Goal: Answer question/provide support: Share knowledge or assist other users

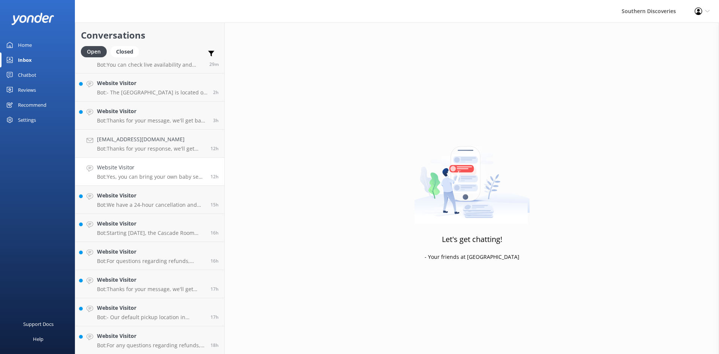
scroll to position [17, 0]
click at [145, 337] on h4 "Website Visitor" at bounding box center [151, 335] width 108 height 8
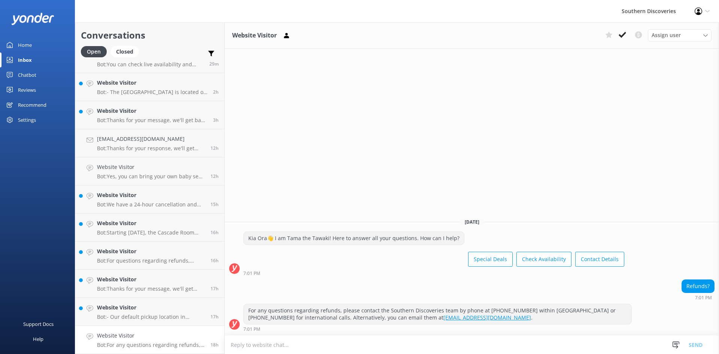
drag, startPoint x: 625, startPoint y: 32, endPoint x: 617, endPoint y: 36, distance: 8.4
click at [622, 32] on icon at bounding box center [621, 34] width 7 height 7
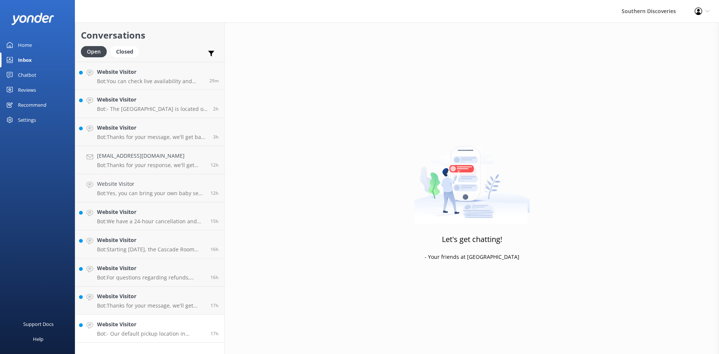
click at [124, 336] on p "Bot: - Our default pickup location in [GEOGRAPHIC_DATA] is [STREET_ADDRESS]. - …" at bounding box center [151, 333] width 108 height 7
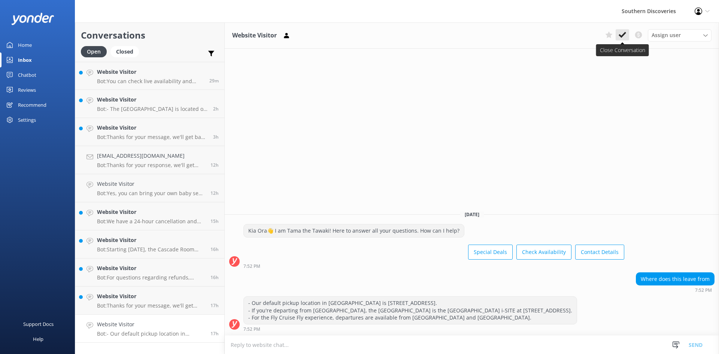
click at [622, 34] on icon at bounding box center [621, 34] width 7 height 7
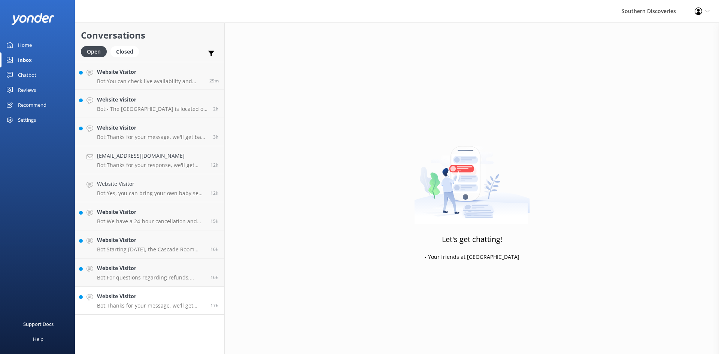
click at [161, 293] on h4 "Website Visitor" at bounding box center [151, 296] width 108 height 8
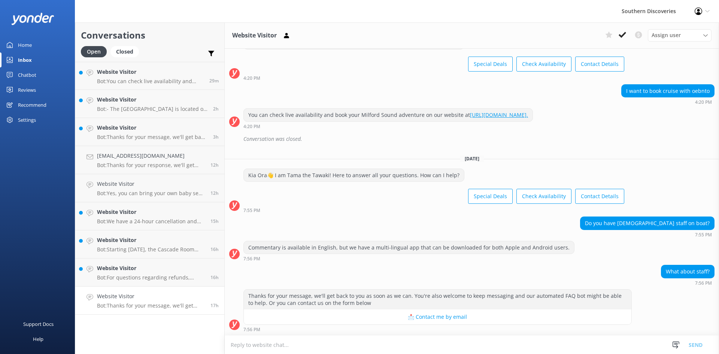
scroll to position [262, 0]
click at [621, 34] on icon at bounding box center [621, 34] width 7 height 7
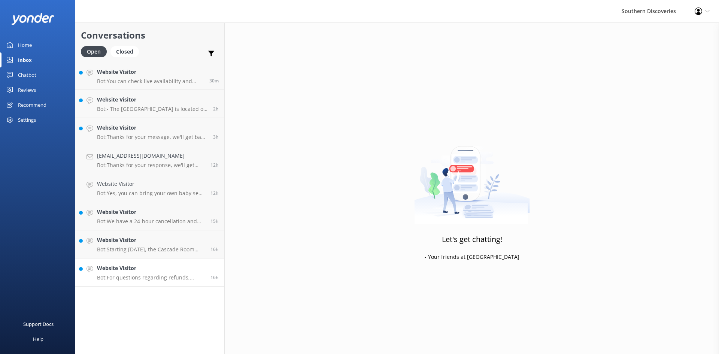
click at [139, 271] on h4 "Website Visitor" at bounding box center [151, 268] width 108 height 8
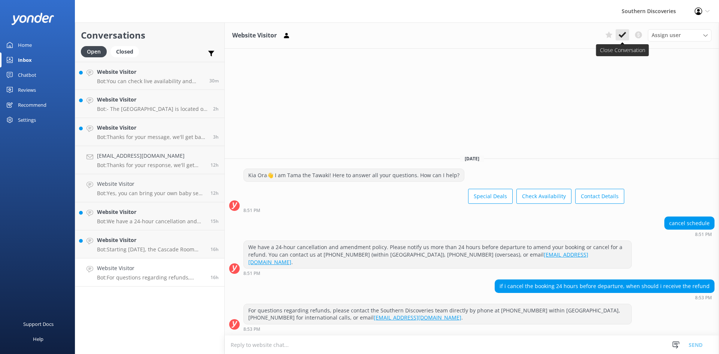
click at [618, 39] on button at bounding box center [621, 34] width 13 height 11
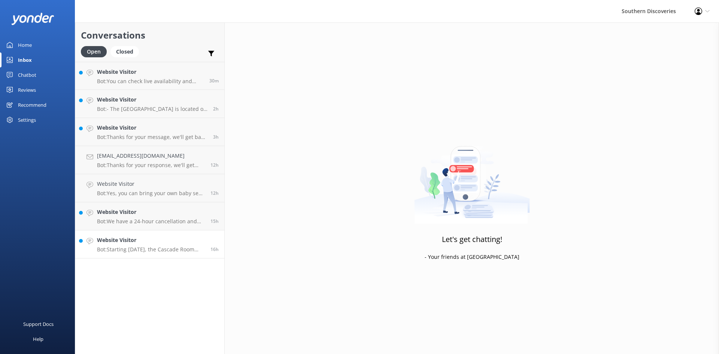
click at [150, 244] on h4 "Website Visitor" at bounding box center [151, 240] width 108 height 8
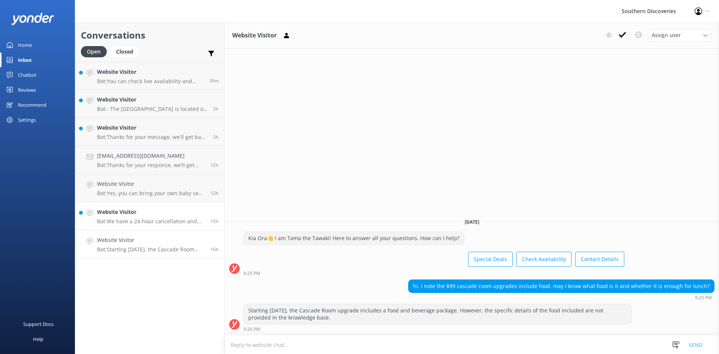
click at [145, 223] on p "Bot: We have a 24-hour cancellation and amendment policy. If you notify us more…" at bounding box center [151, 221] width 108 height 7
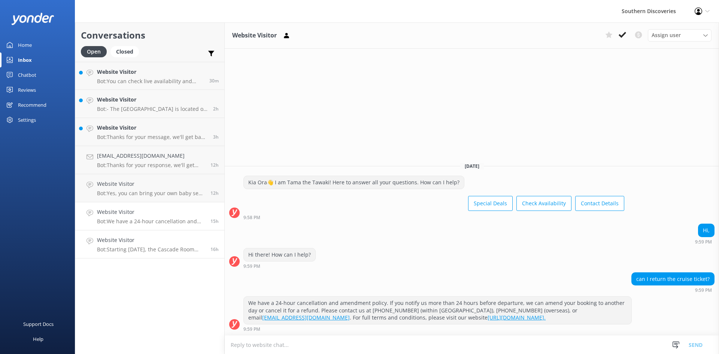
click at [163, 237] on h4 "Website Visitor" at bounding box center [151, 240] width 108 height 8
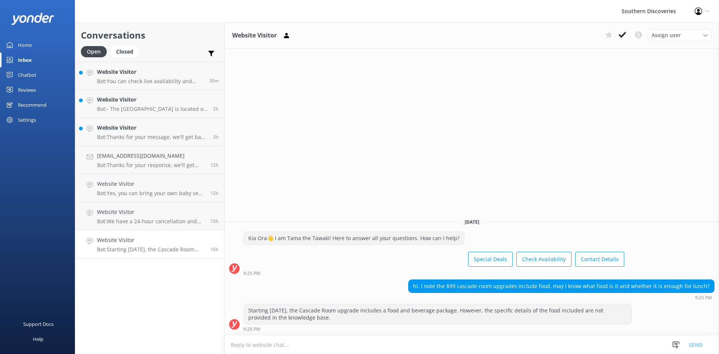
drag, startPoint x: 627, startPoint y: 35, endPoint x: 533, endPoint y: 63, distance: 97.6
click at [627, 35] on button at bounding box center [621, 34] width 13 height 11
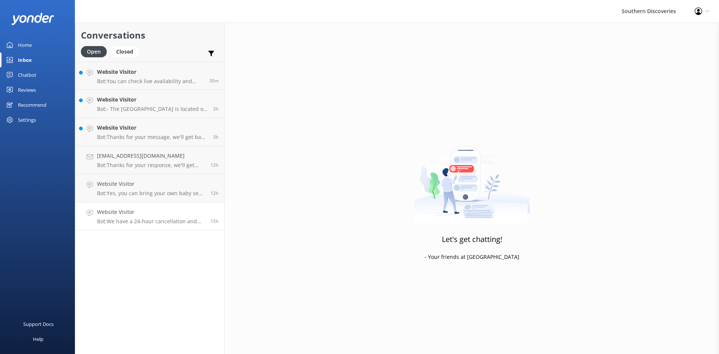
click at [179, 212] on h4 "Website Visitor" at bounding box center [151, 212] width 108 height 8
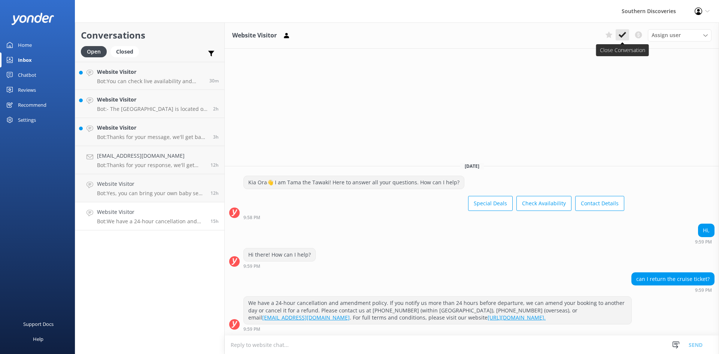
click at [624, 35] on icon at bounding box center [621, 34] width 7 height 7
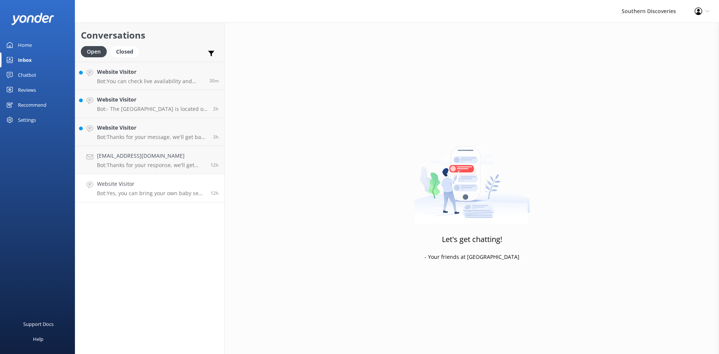
click at [161, 180] on h4 "Website Visitor" at bounding box center [151, 184] width 108 height 8
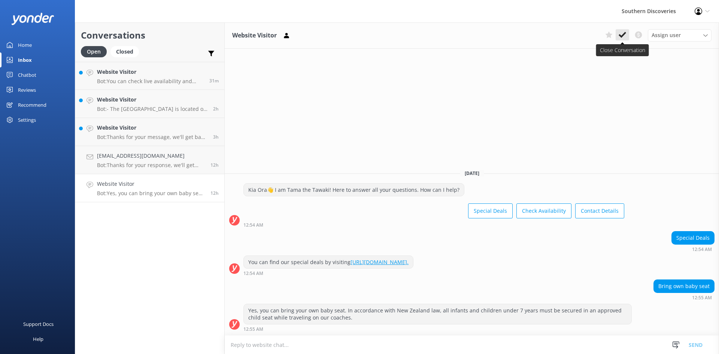
click at [623, 34] on use at bounding box center [621, 35] width 7 height 6
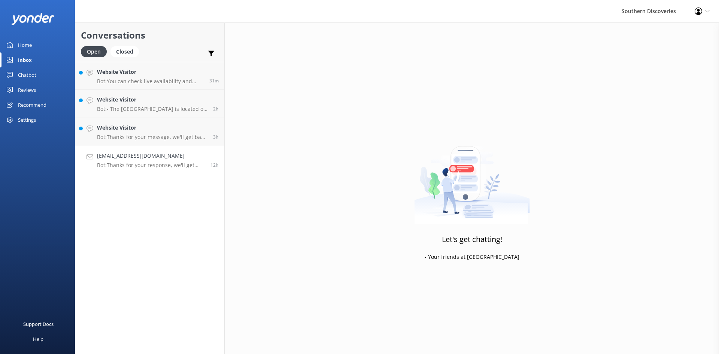
click at [142, 155] on h4 "[EMAIL_ADDRESS][DOMAIN_NAME]" at bounding box center [151, 156] width 108 height 8
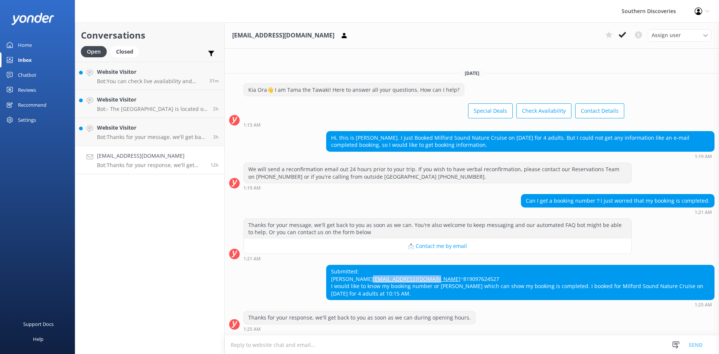
drag, startPoint x: 410, startPoint y: 269, endPoint x: 323, endPoint y: 268, distance: 86.9
click at [323, 268] on div "Submitted: [PERSON_NAME] [EMAIL_ADDRESS][DOMAIN_NAME] ⁺819097624527 I would lik…" at bounding box center [472, 286] width 494 height 42
copy link "[EMAIL_ADDRESS][DOMAIN_NAME]"
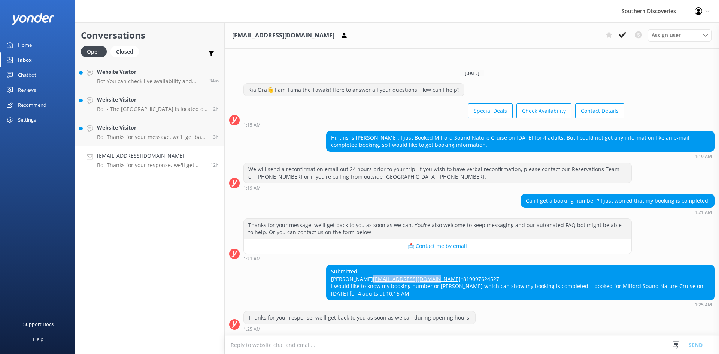
copy link "[EMAIL_ADDRESS][DOMAIN_NAME]"
click at [264, 274] on div "Submitted: [PERSON_NAME] [EMAIL_ADDRESS][DOMAIN_NAME] ⁺819097624527 I would lik…" at bounding box center [472, 286] width 494 height 42
click at [625, 33] on use at bounding box center [621, 35] width 7 height 6
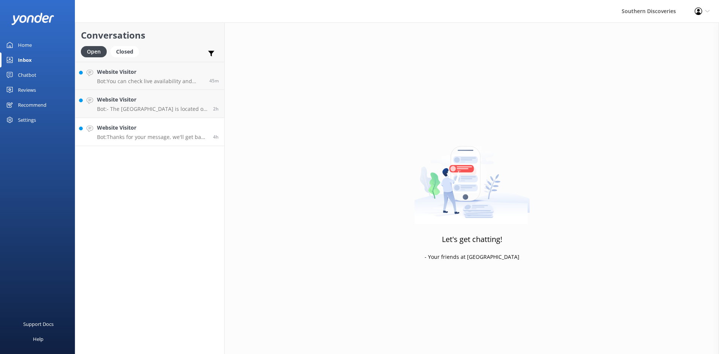
click at [153, 134] on p "Bot: Thanks for your message, we'll get back to you as soon as we can. You're a…" at bounding box center [152, 137] width 110 height 7
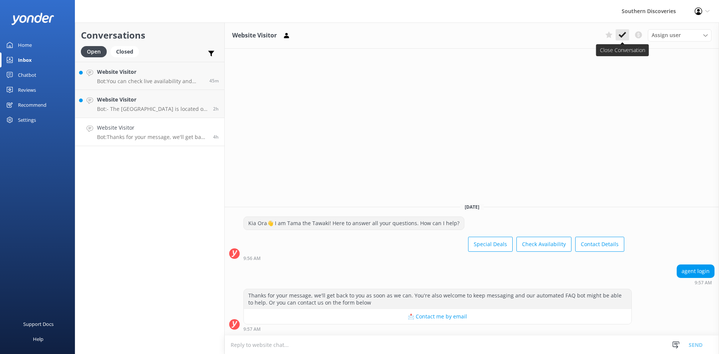
click at [623, 34] on use at bounding box center [621, 35] width 7 height 6
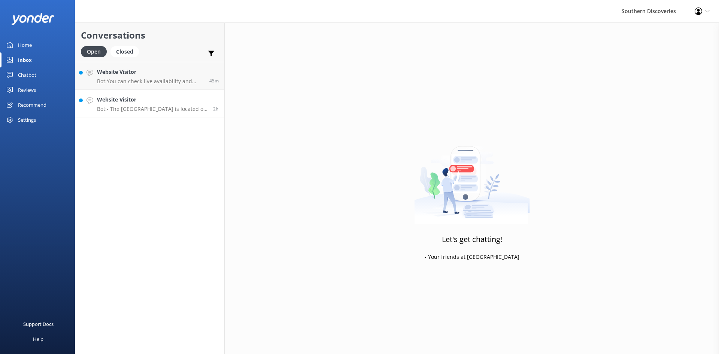
click at [161, 110] on p "Bot: - The Cascade Room is located on the top floor of the Pride of Milford ves…" at bounding box center [152, 109] width 110 height 7
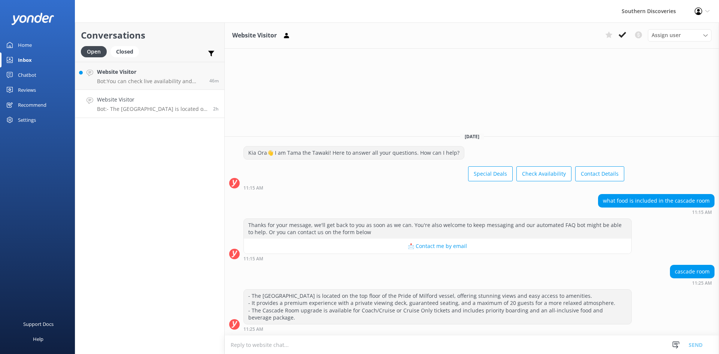
drag, startPoint x: 618, startPoint y: 36, endPoint x: 588, endPoint y: 37, distance: 30.4
click at [616, 34] on button at bounding box center [621, 34] width 13 height 11
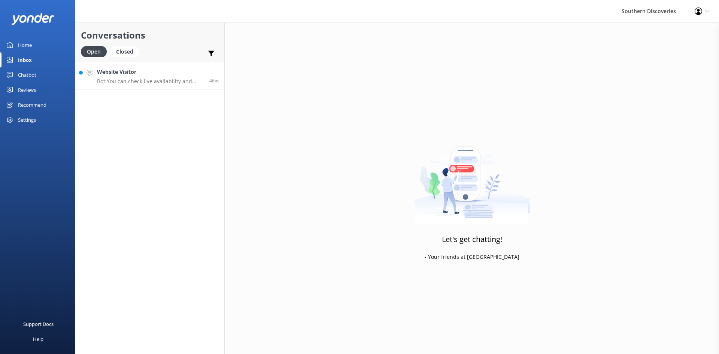
click at [175, 80] on p "Bot: You can check live availability and book your Milford Sound Scenic Flight …" at bounding box center [150, 81] width 107 height 7
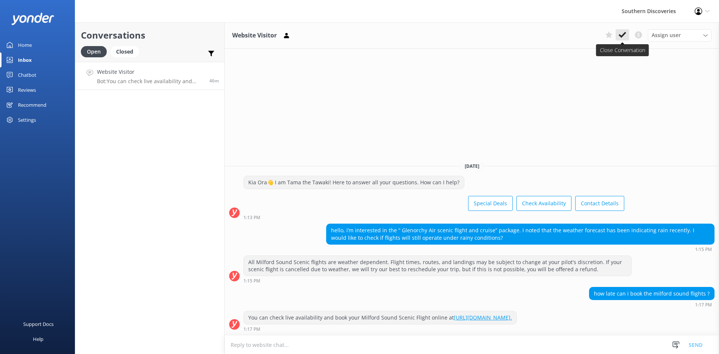
click at [617, 34] on button at bounding box center [621, 34] width 13 height 11
